Goal: Task Accomplishment & Management: Use online tool/utility

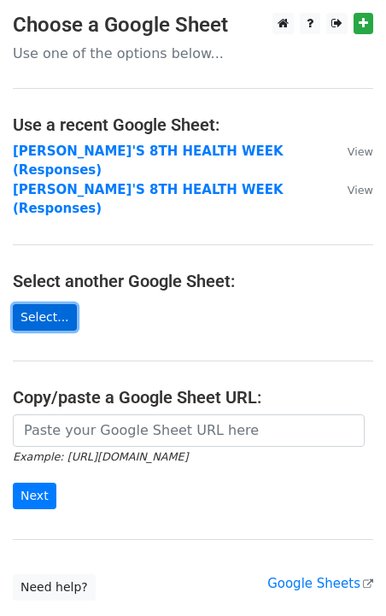
click at [47, 304] on link "Select..." at bounding box center [45, 317] width 64 height 26
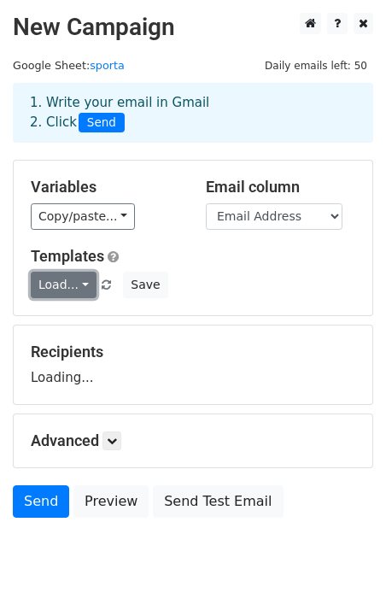
click at [71, 277] on link "Load..." at bounding box center [64, 285] width 66 height 26
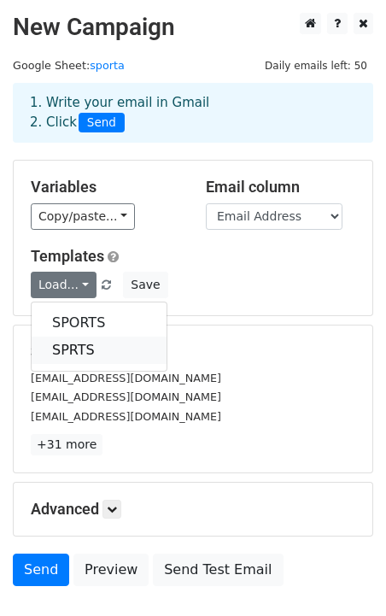
click at [96, 345] on link "SPRTS" at bounding box center [99, 349] width 135 height 27
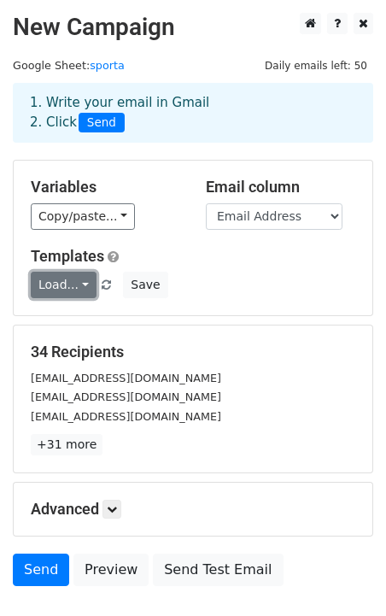
click at [69, 284] on link "Load..." at bounding box center [64, 285] width 66 height 26
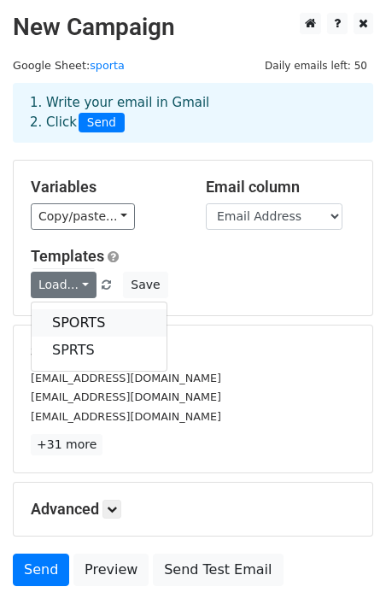
click at [85, 320] on link "SPORTS" at bounding box center [99, 322] width 135 height 27
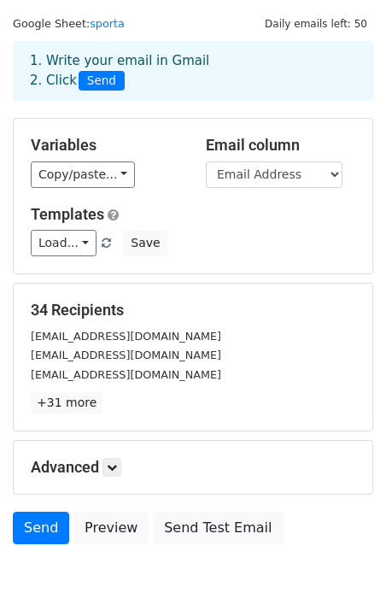
scroll to position [54, 0]
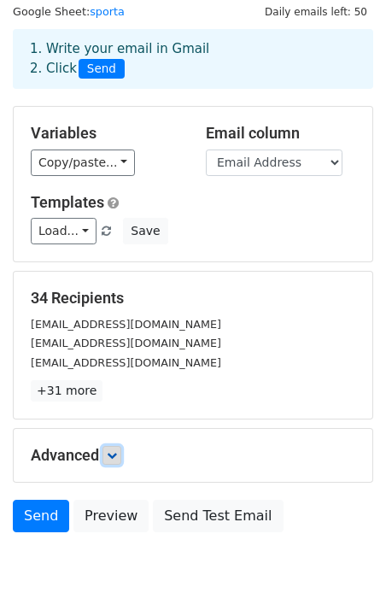
click at [115, 459] on icon at bounding box center [112, 455] width 10 height 10
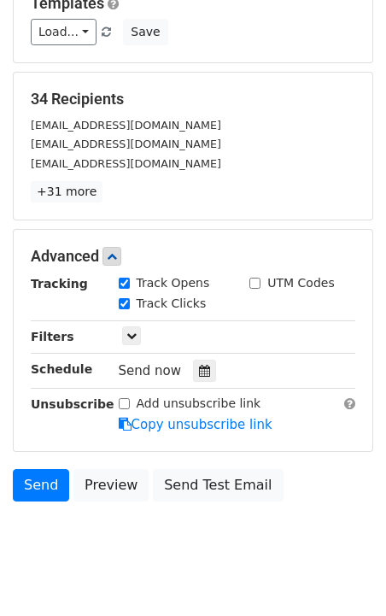
scroll to position [283, 0]
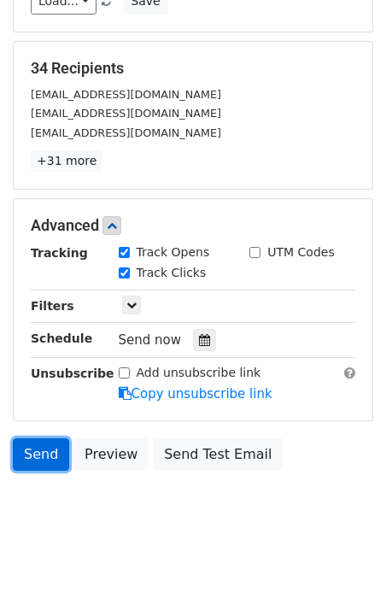
click at [32, 457] on link "Send" at bounding box center [41, 454] width 56 height 32
